Goal: Find specific page/section: Find specific page/section

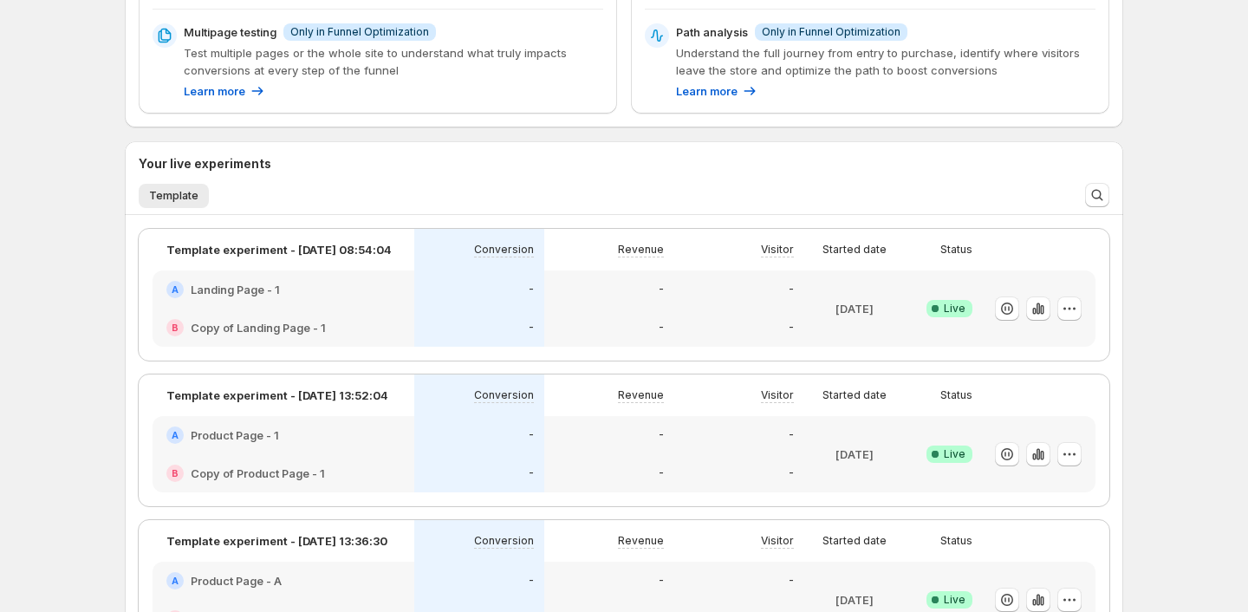
scroll to position [388, 0]
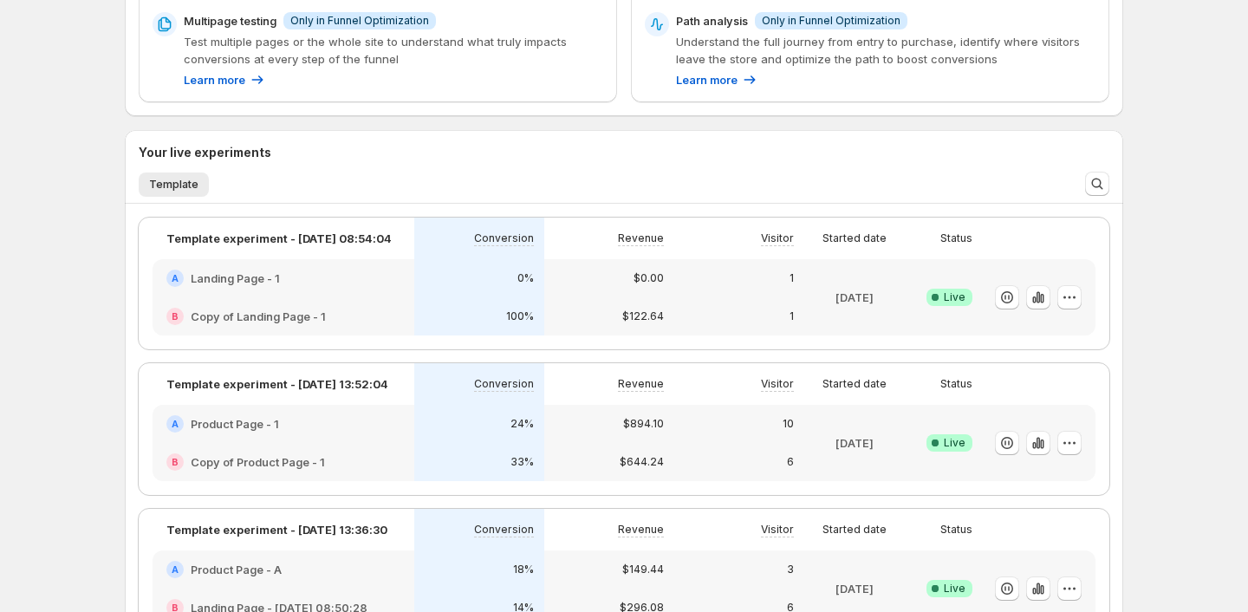
click at [390, 279] on div "A Landing Page - 1" at bounding box center [283, 278] width 234 height 17
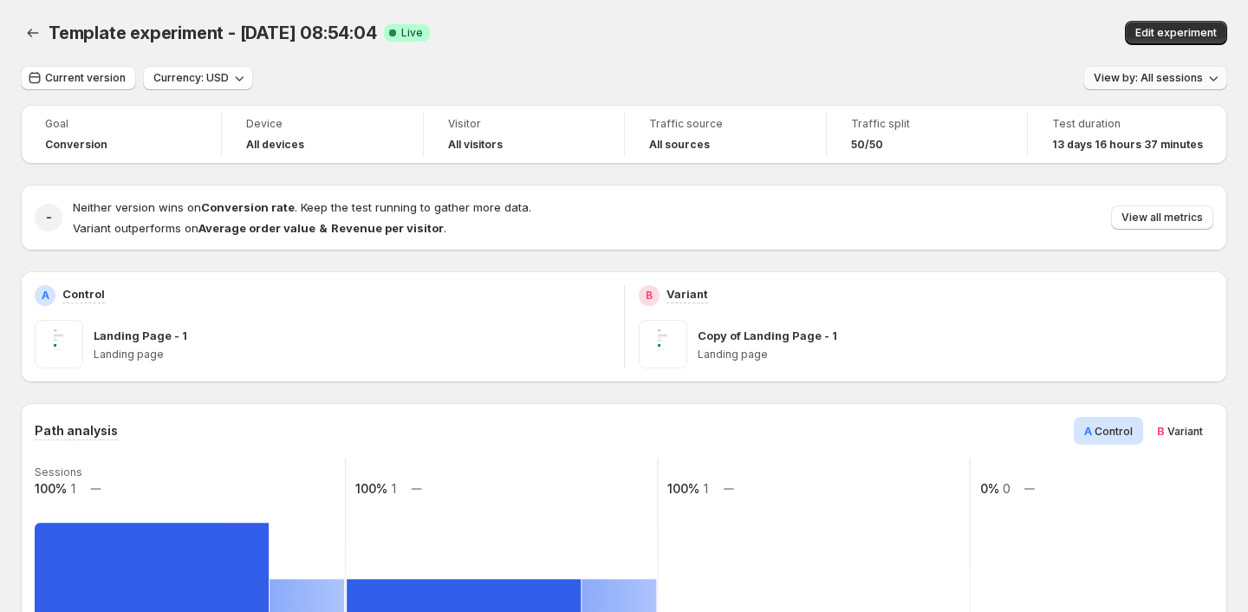
click at [1167, 83] on span "View by: All sessions" at bounding box center [1148, 78] width 109 height 14
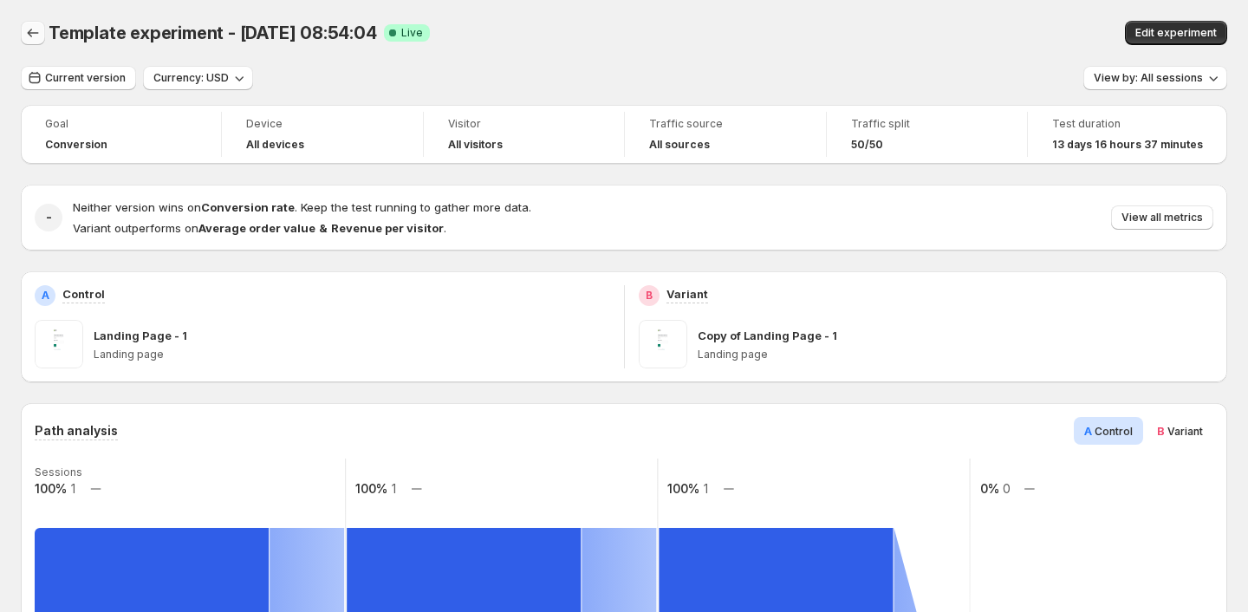
click at [29, 30] on icon "Back" at bounding box center [32, 32] width 17 height 17
